Goal: Task Accomplishment & Management: Manage account settings

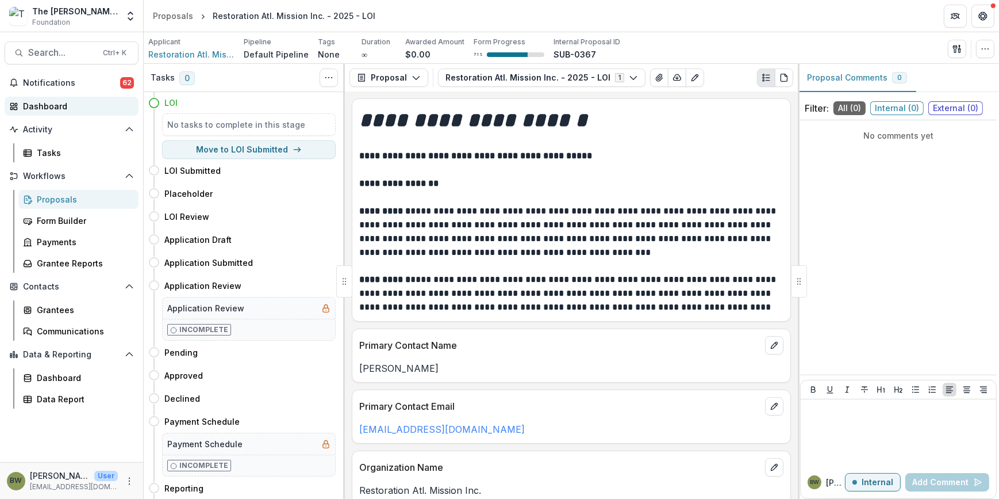
click at [36, 108] on div "Dashboard" at bounding box center [76, 106] width 106 height 12
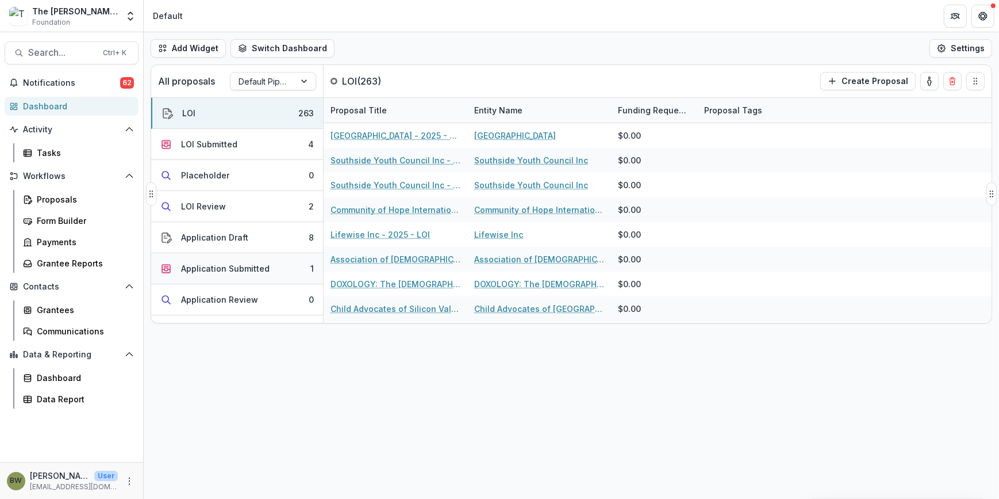
click at [209, 270] on div "Application Submitted" at bounding box center [225, 268] width 89 height 12
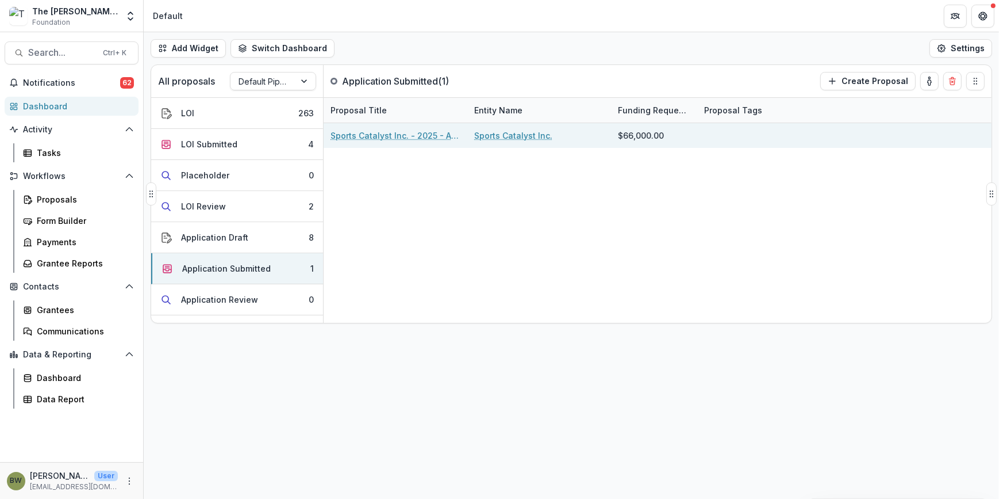
click at [378, 132] on link "Sports Catalyst Inc. - 2025 - APPLICATION" at bounding box center [396, 135] width 130 height 12
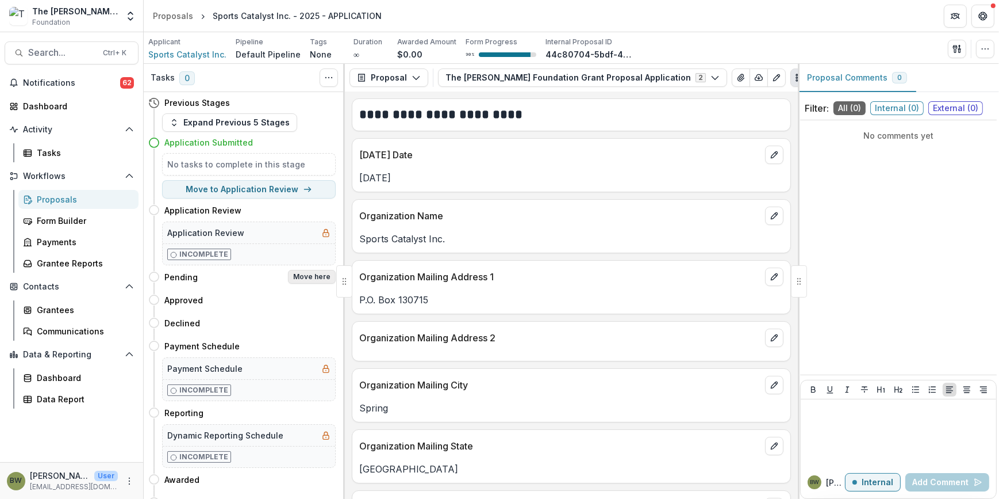
click at [315, 275] on button "Move here" at bounding box center [312, 277] width 48 height 14
select select "*******"
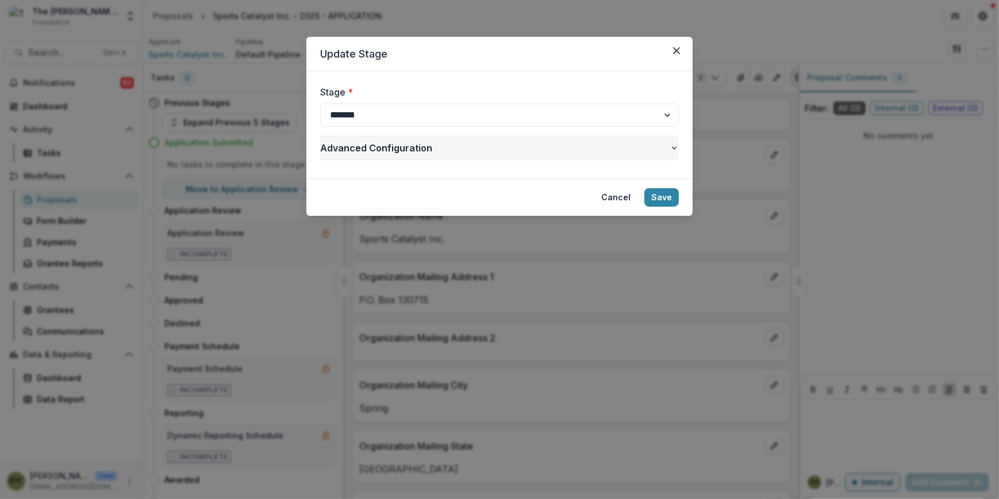
click at [672, 149] on icon "button" at bounding box center [674, 147] width 9 height 9
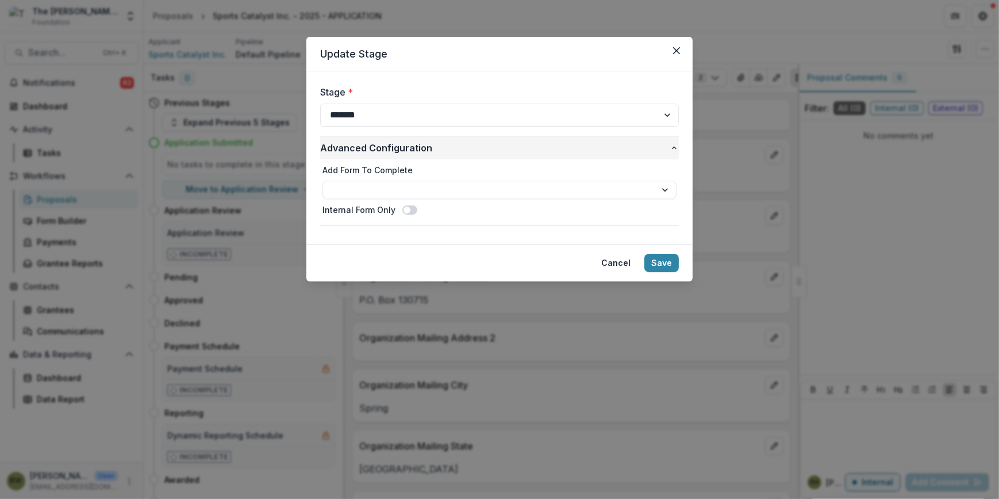
click at [672, 149] on icon "button" at bounding box center [674, 147] width 9 height 9
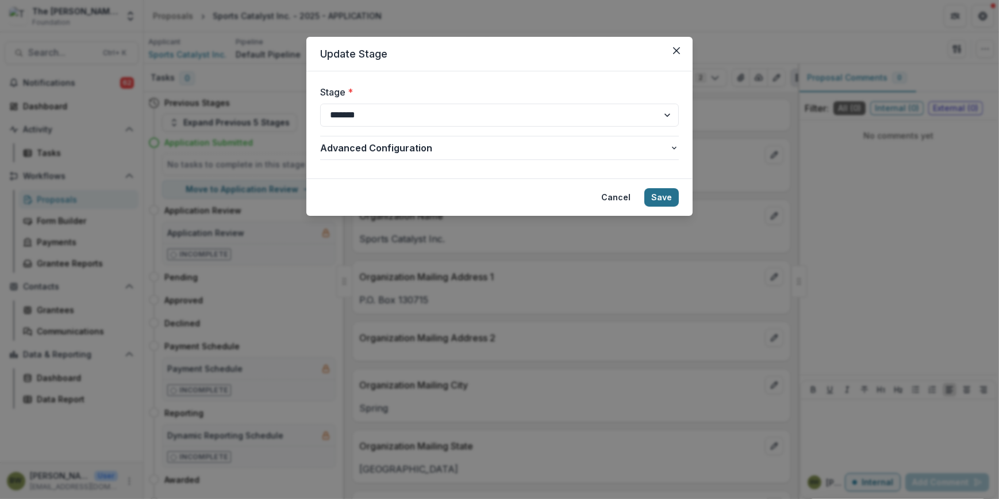
click at [667, 197] on button "Save" at bounding box center [662, 197] width 34 height 18
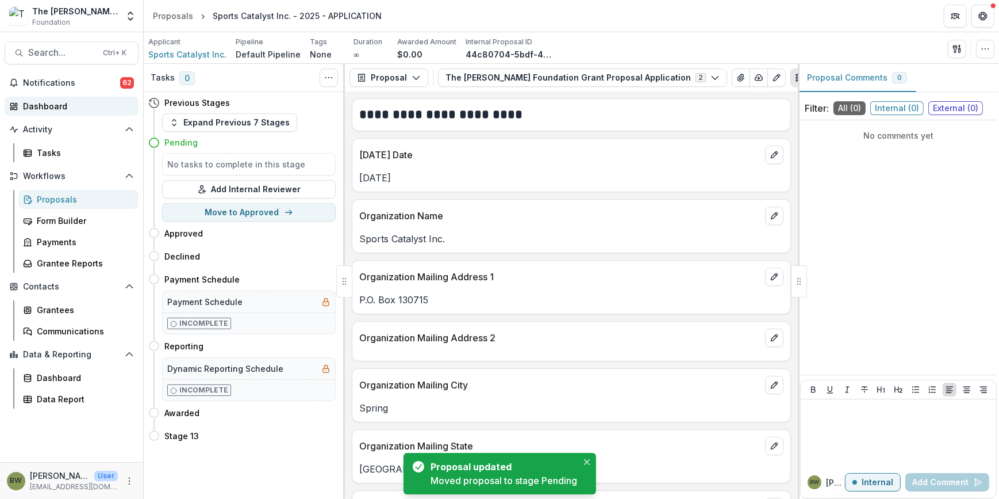
click at [50, 100] on div "Dashboard" at bounding box center [76, 106] width 106 height 12
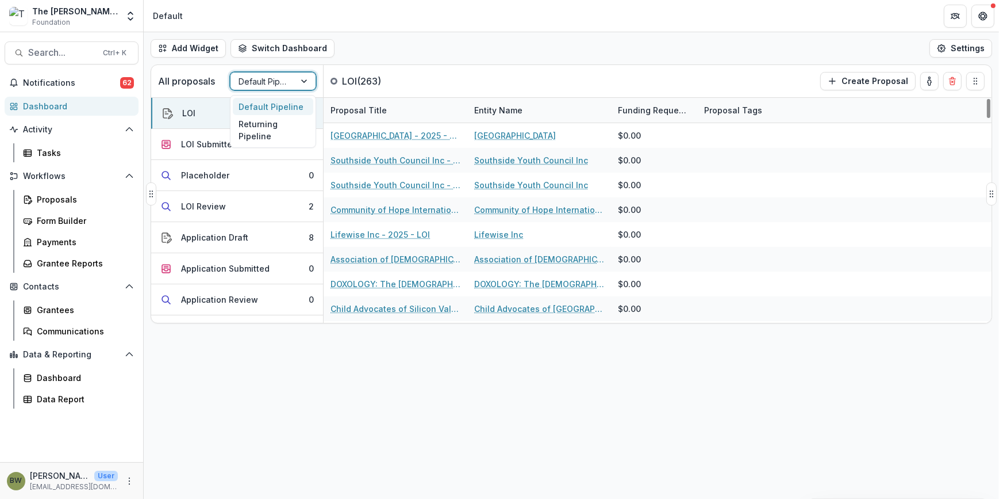
click at [267, 82] on div at bounding box center [263, 81] width 48 height 14
click at [273, 136] on div "Returning Pipeline" at bounding box center [273, 130] width 80 height 30
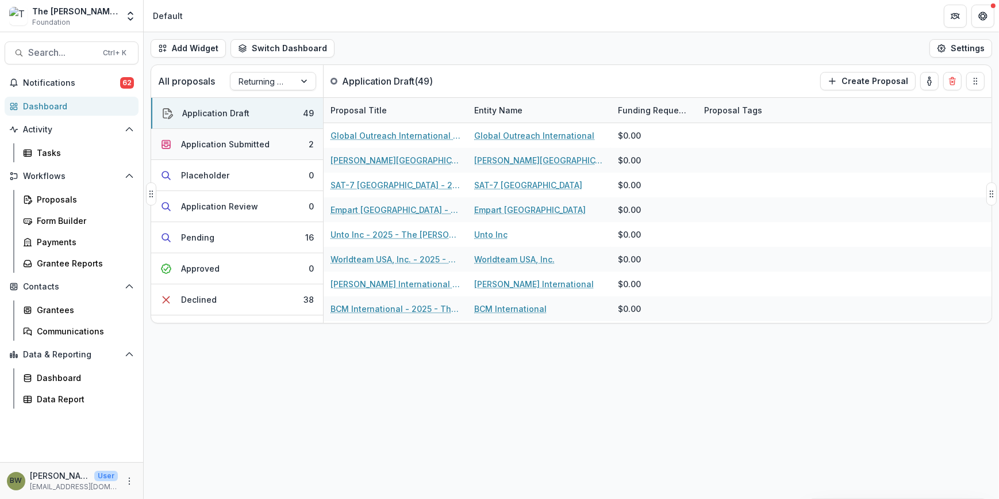
click at [223, 144] on div "Application Submitted" at bounding box center [225, 144] width 89 height 12
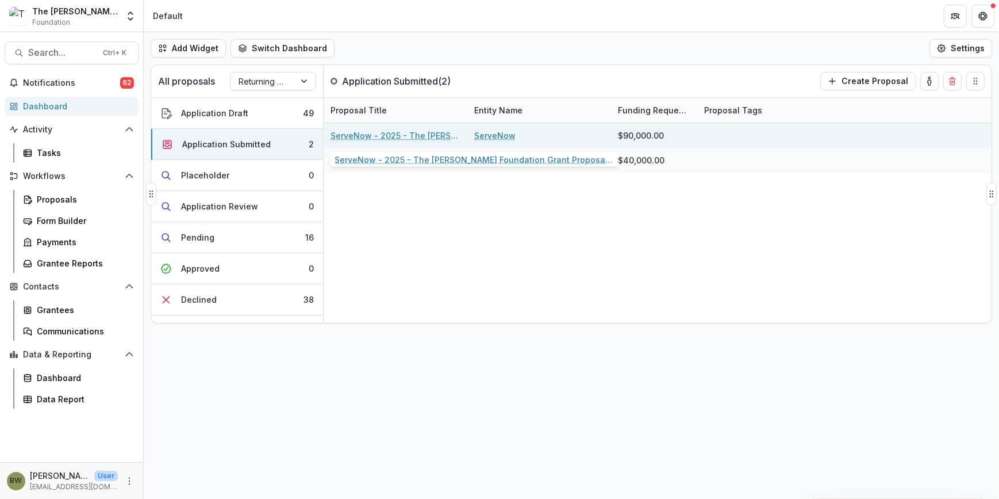
click at [385, 137] on link "ServeNow - 2025 - The [PERSON_NAME] Foundation Grant Proposal Application" at bounding box center [396, 135] width 130 height 12
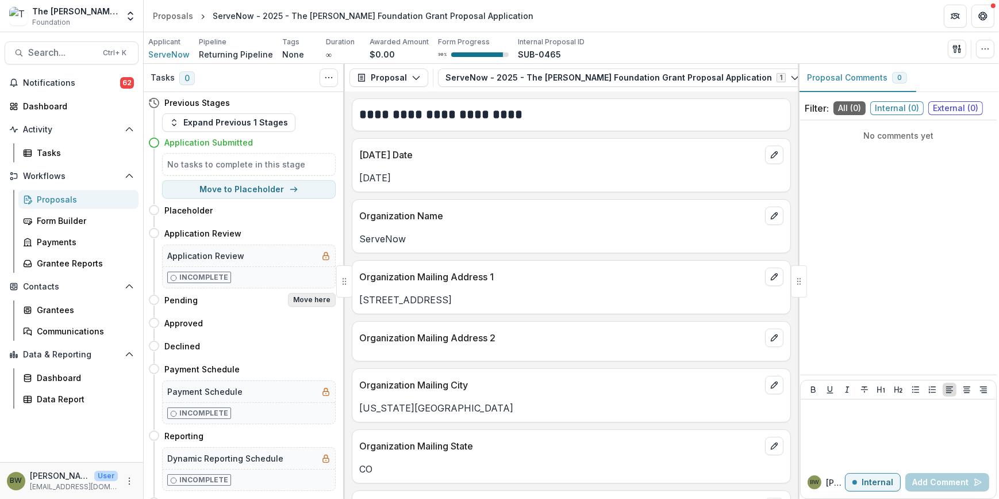
click at [298, 298] on button "Move here" at bounding box center [312, 300] width 48 height 14
select select "*******"
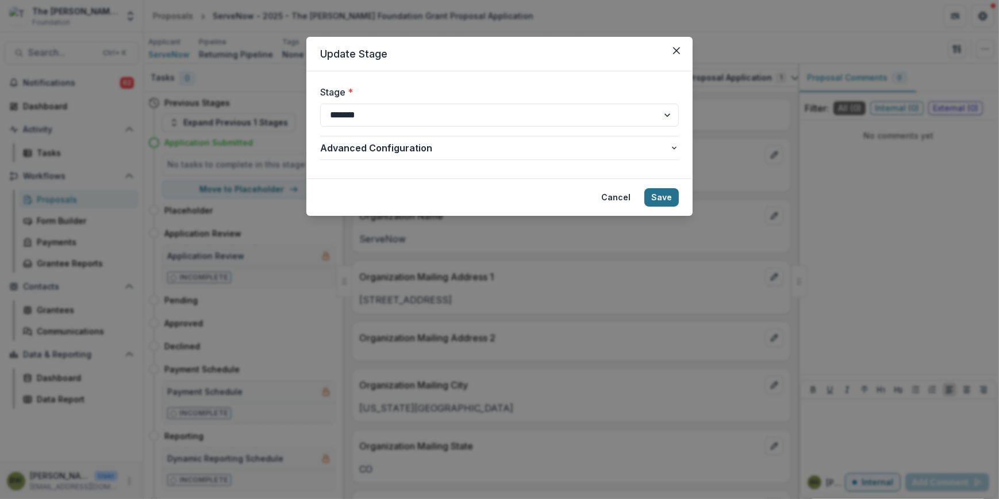
click at [673, 198] on button "Save" at bounding box center [662, 197] width 34 height 18
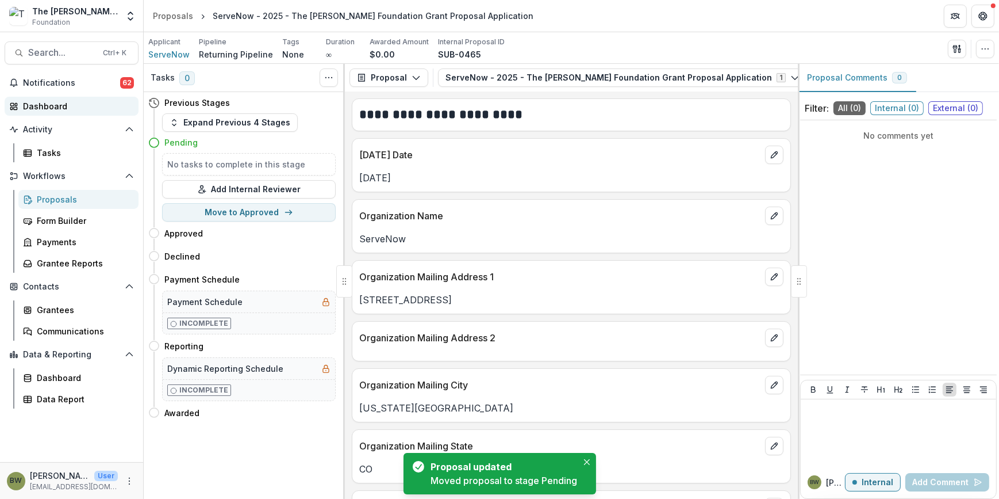
click at [41, 102] on div "Dashboard" at bounding box center [76, 106] width 106 height 12
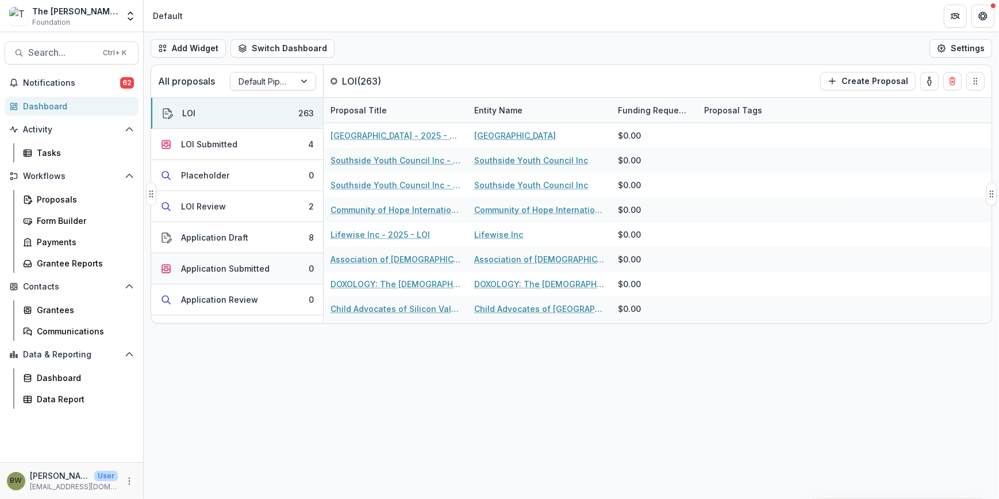
click at [242, 273] on div "Application Submitted" at bounding box center [225, 268] width 89 height 12
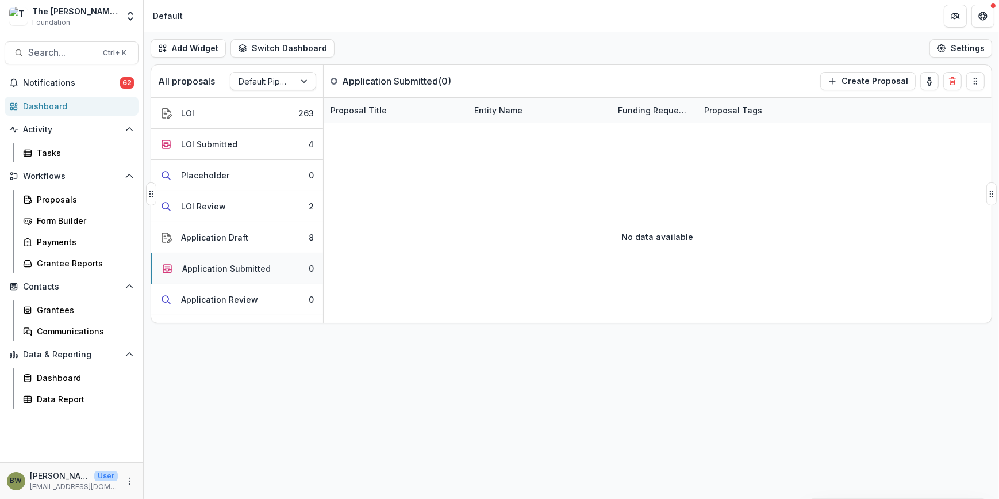
click at [202, 270] on div "Application Submitted" at bounding box center [226, 268] width 89 height 12
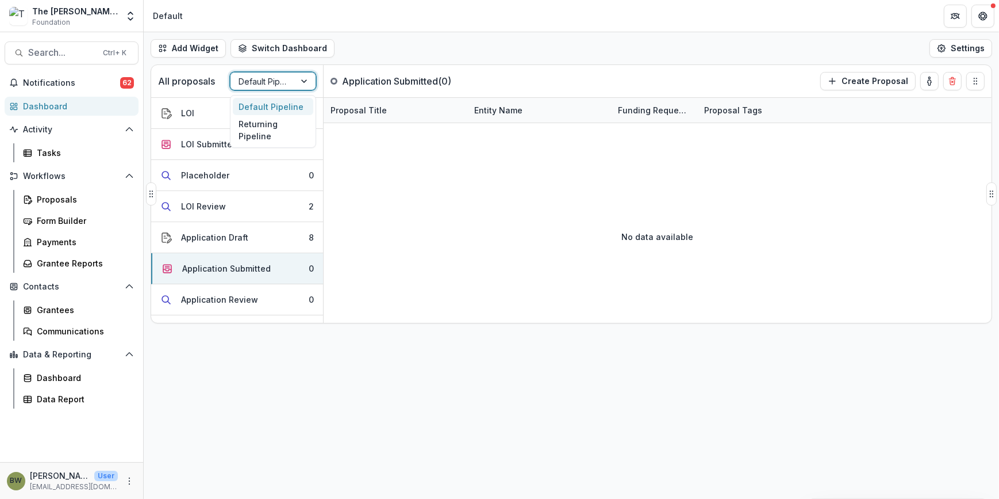
click at [248, 86] on div at bounding box center [263, 81] width 48 height 14
click at [253, 127] on div "Returning Pipeline" at bounding box center [273, 130] width 80 height 30
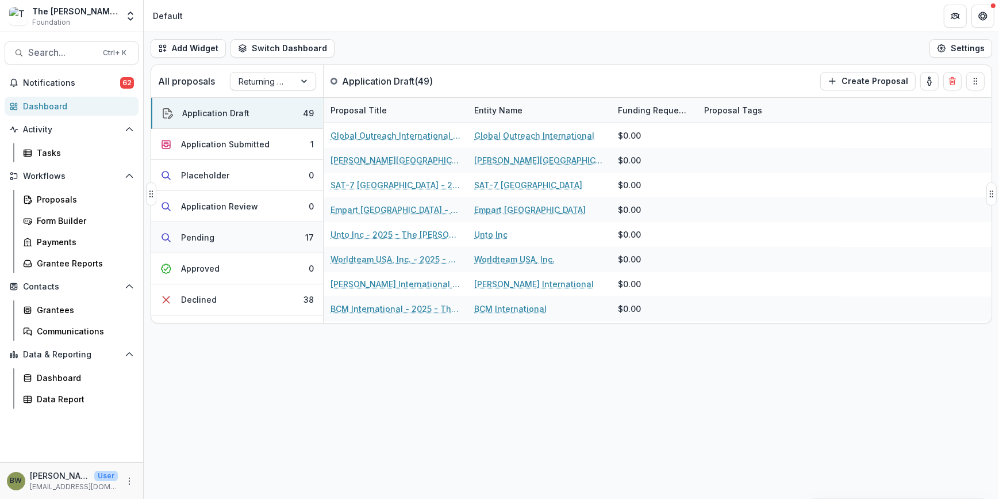
click at [207, 236] on div "Pending" at bounding box center [197, 237] width 33 height 12
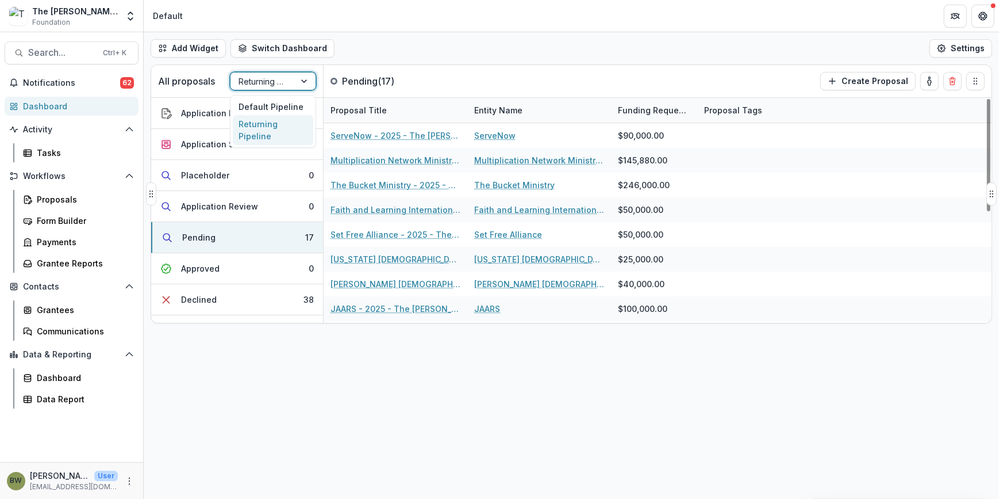
click at [250, 83] on div at bounding box center [263, 81] width 48 height 14
click at [256, 103] on div "Default Pipeline" at bounding box center [273, 107] width 80 height 18
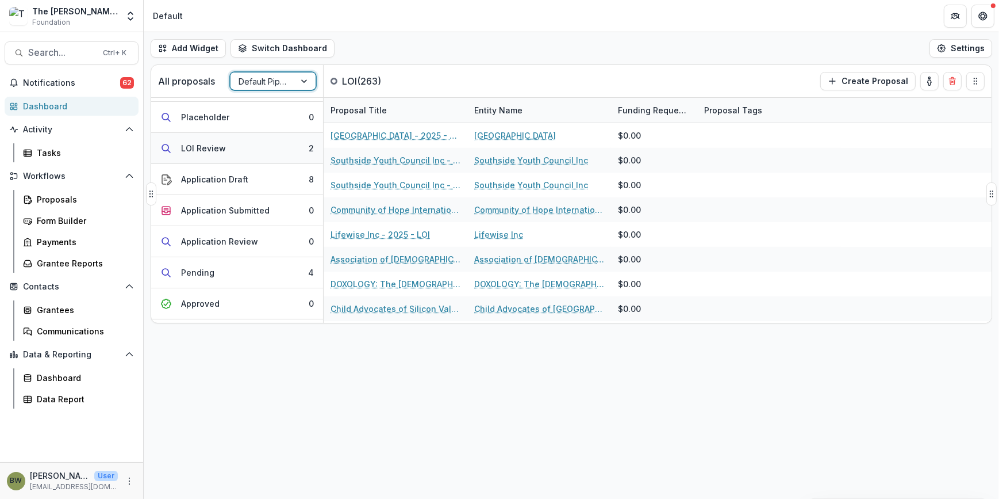
scroll to position [208, 0]
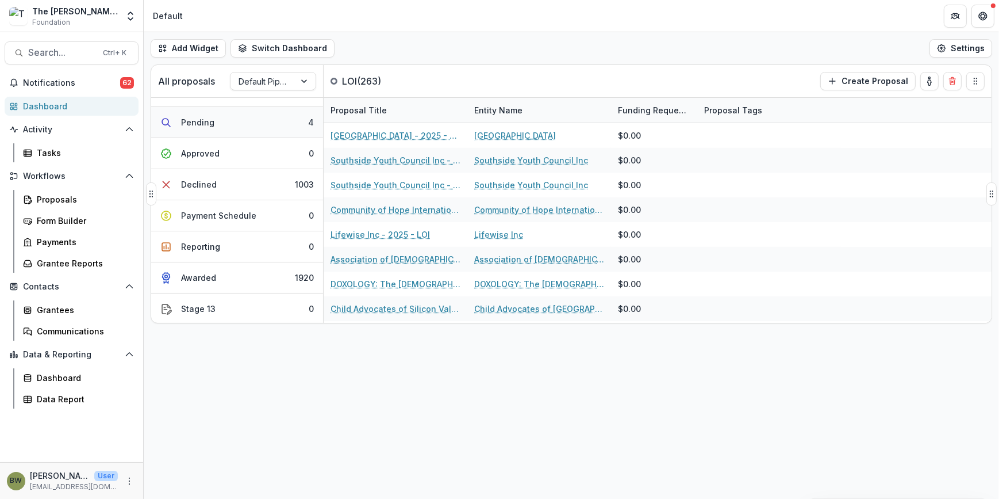
click at [214, 123] on button "Pending 4" at bounding box center [237, 122] width 172 height 31
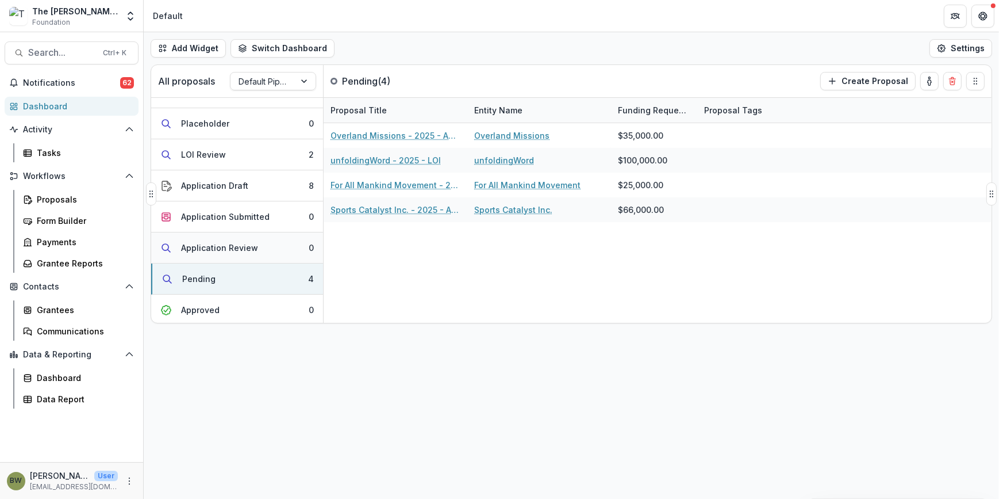
scroll to position [52, 0]
click at [308, 82] on div at bounding box center [305, 80] width 21 height 17
click at [277, 134] on div "Returning Pipeline" at bounding box center [273, 130] width 80 height 30
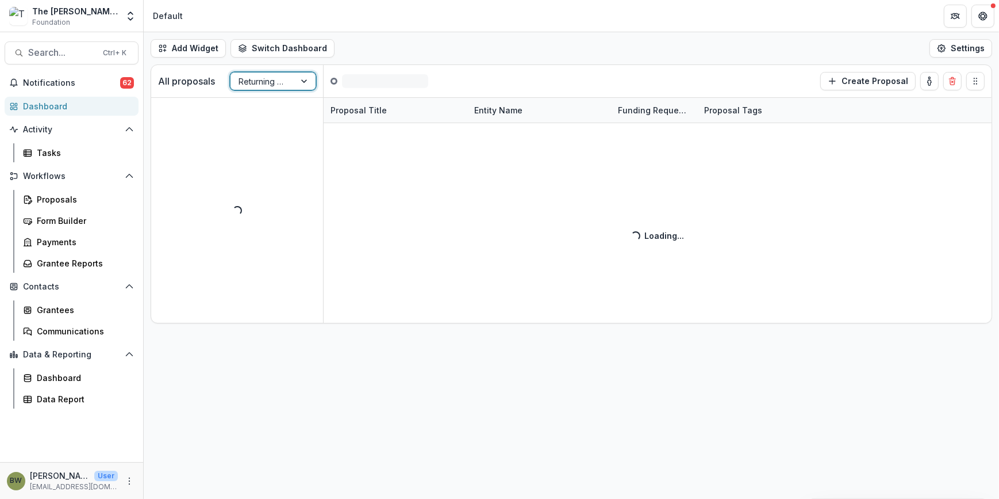
scroll to position [0, 0]
